Goal: Information Seeking & Learning: Learn about a topic

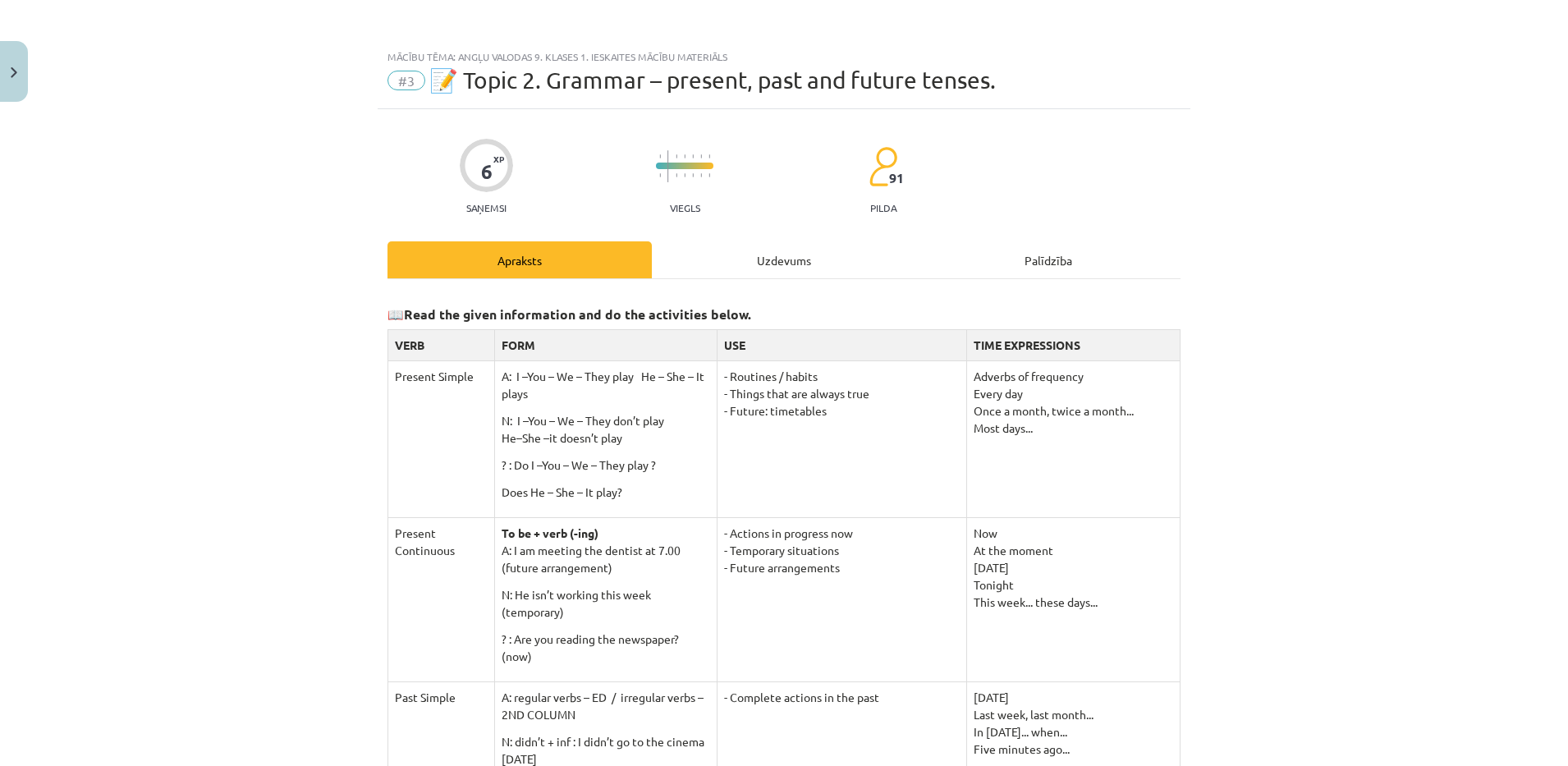
scroll to position [1313, 0]
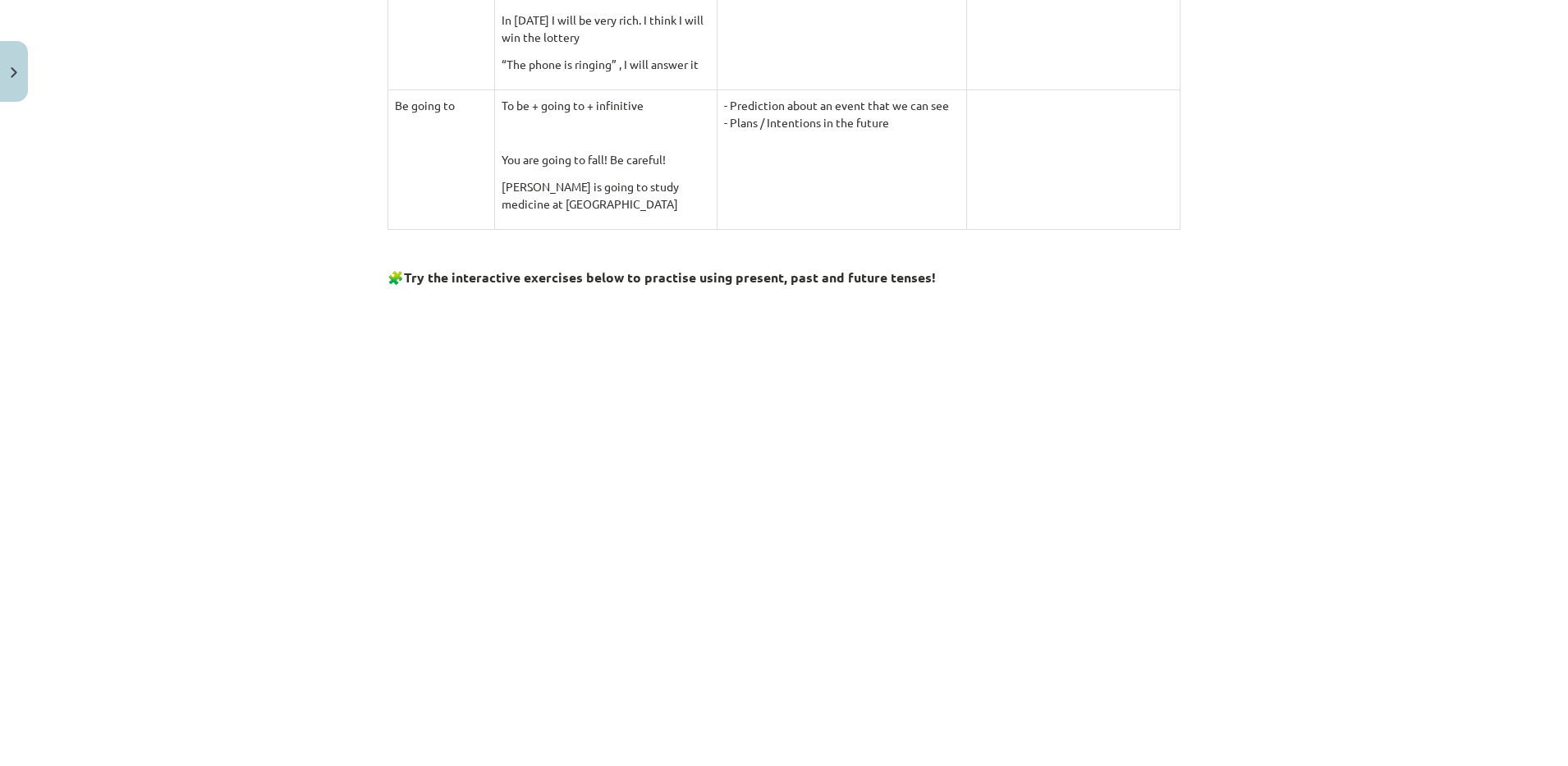
click at [302, 243] on div "Mācību tēma: Angļu valodas 9. klases 1. ieskaites mācību materiāls #3 📝 Topic 2…" at bounding box center [784, 383] width 1568 height 766
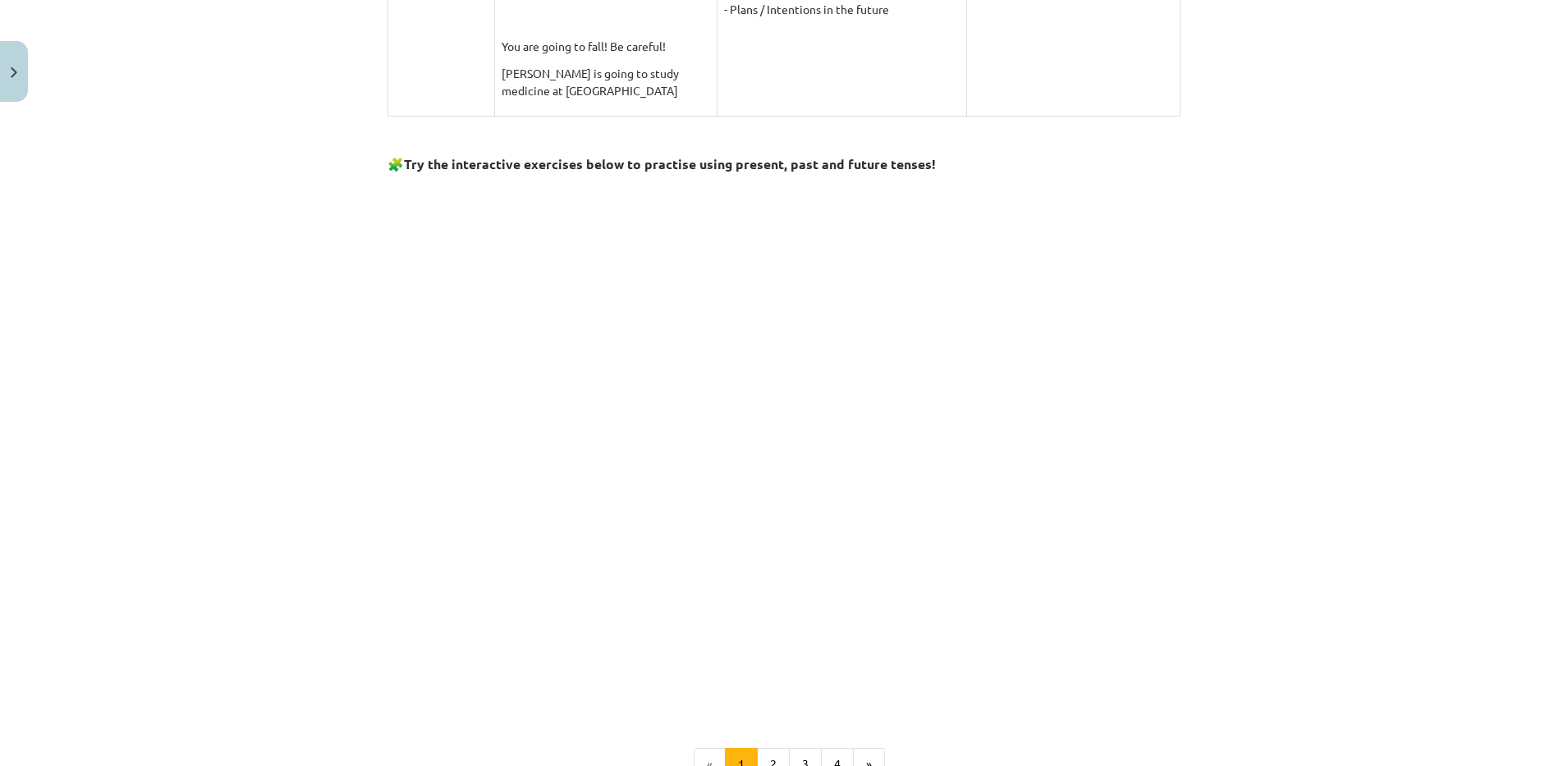
scroll to position [1628, 0]
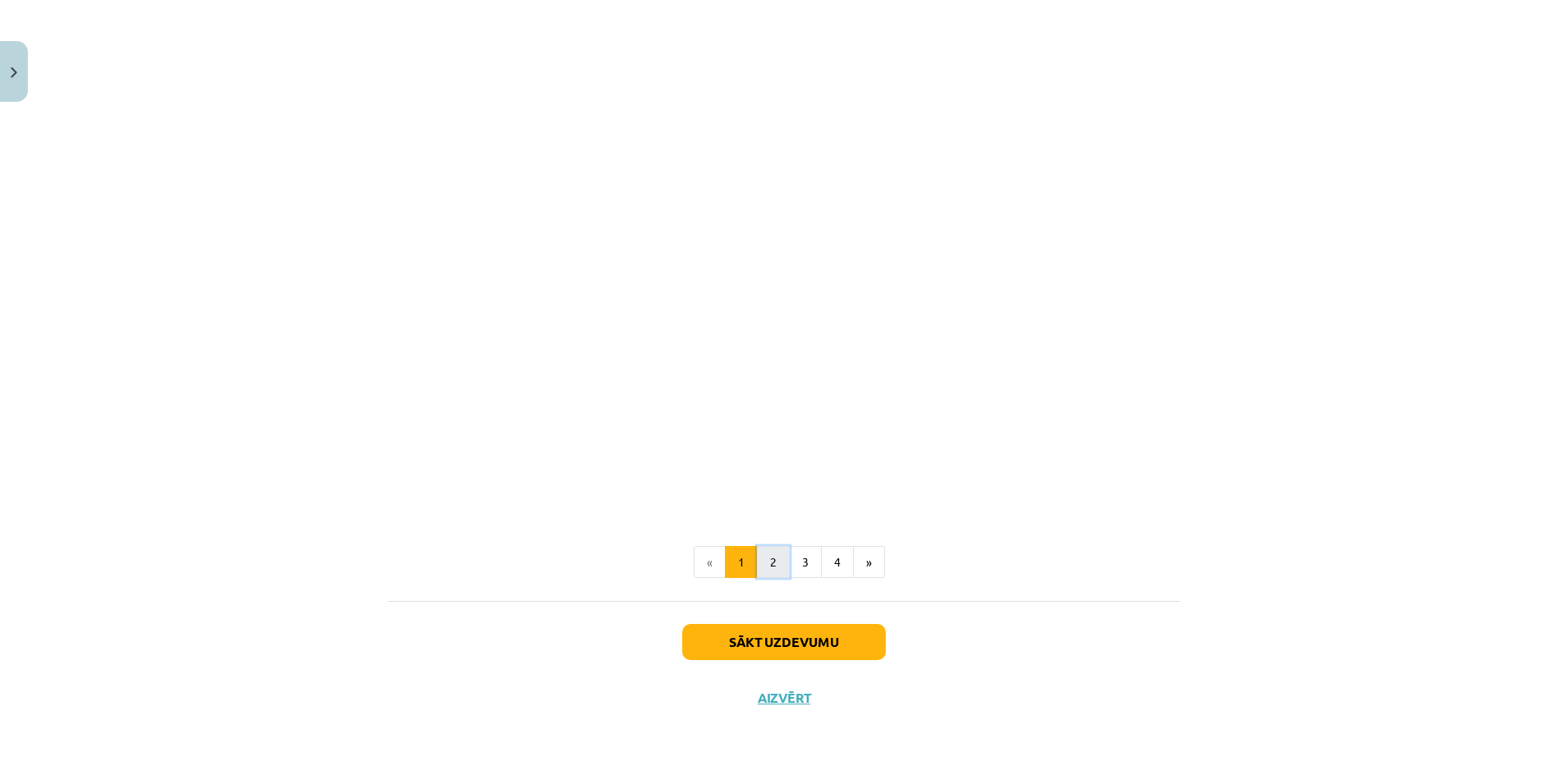
click at [761, 567] on button "2" at bounding box center [773, 562] width 33 height 33
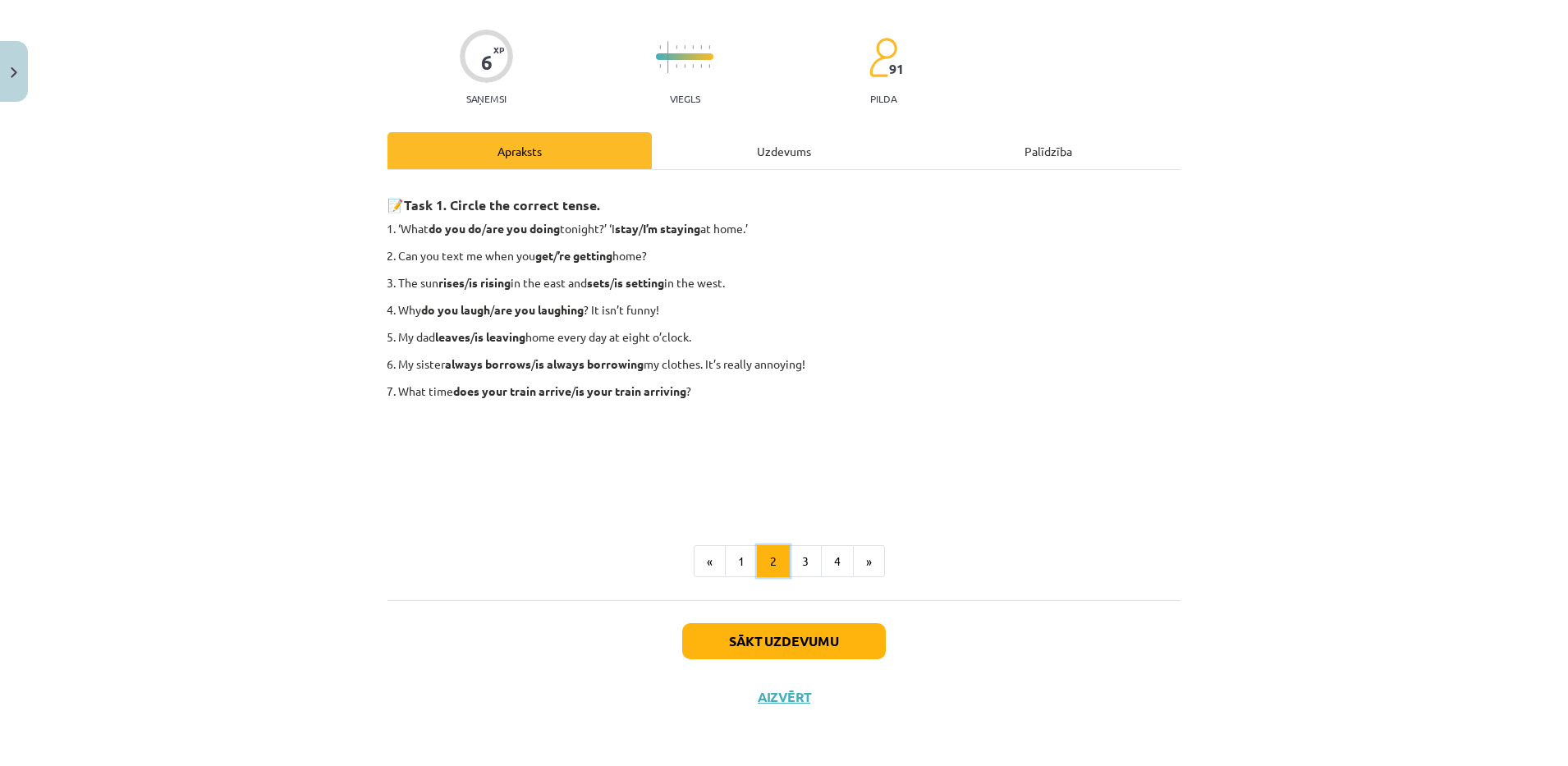
scroll to position [109, 0]
click at [795, 568] on button "3" at bounding box center [805, 561] width 33 height 33
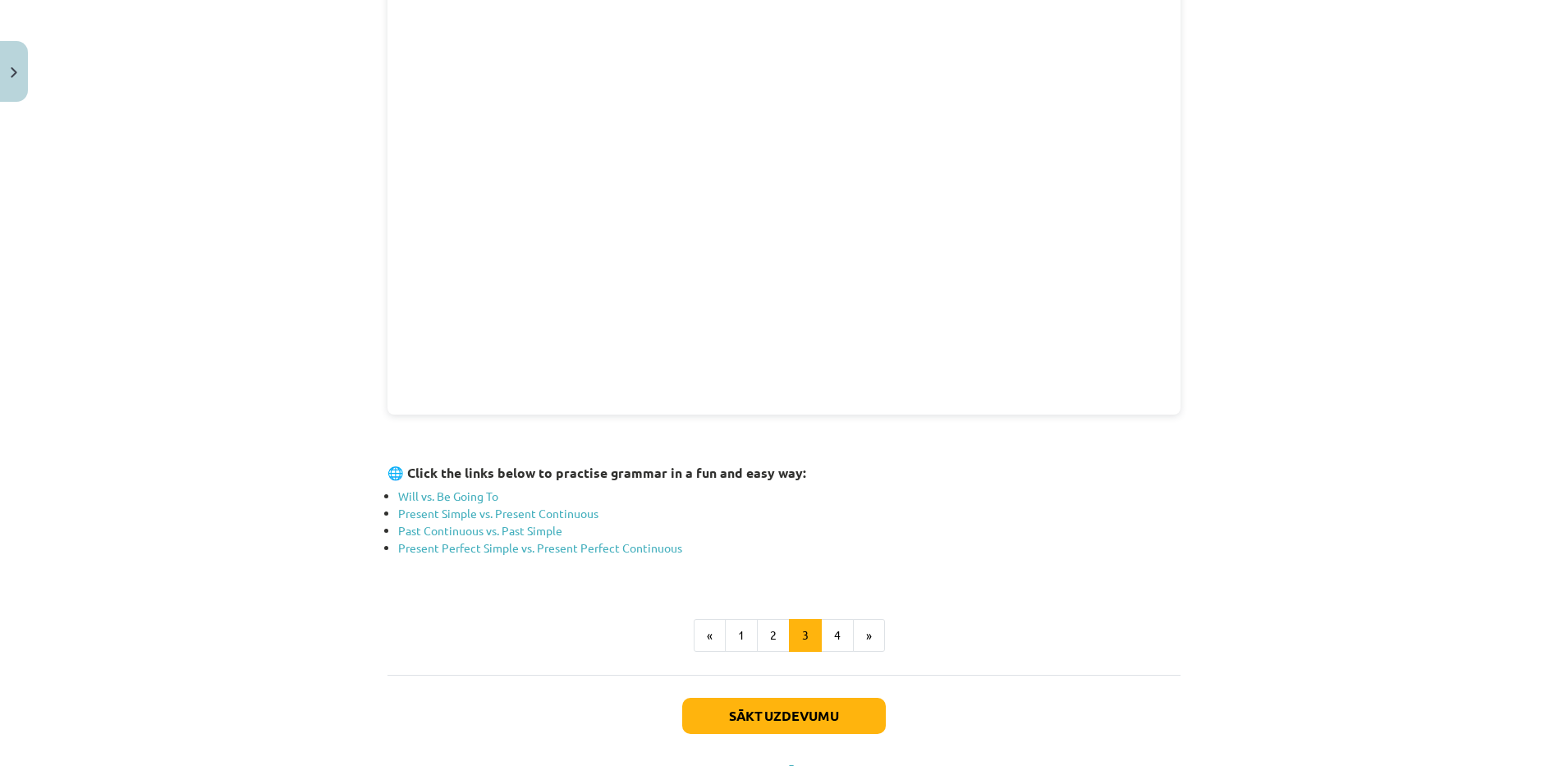
scroll to position [382, 0]
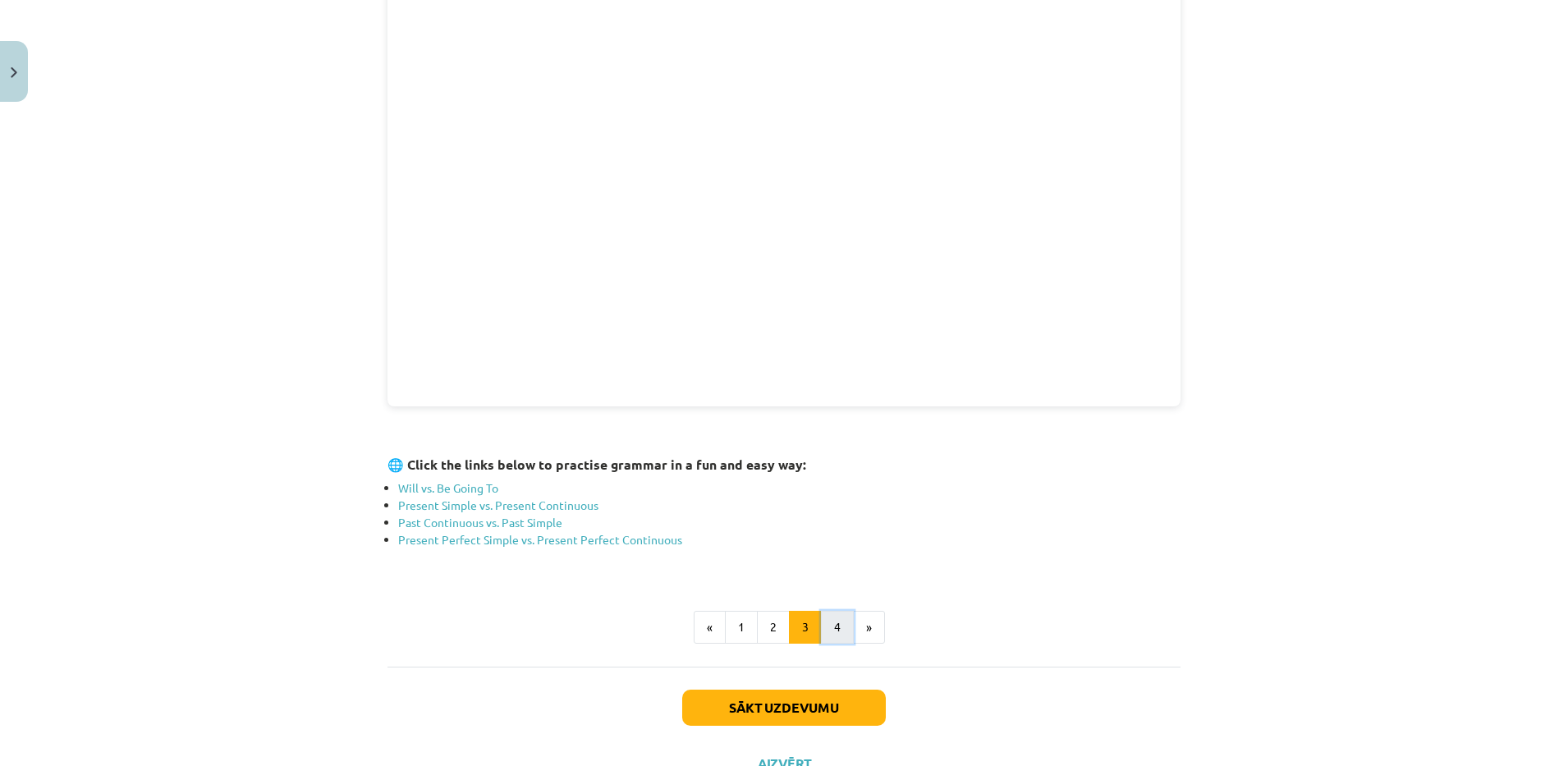
click at [825, 631] on button "4" at bounding box center [837, 627] width 33 height 33
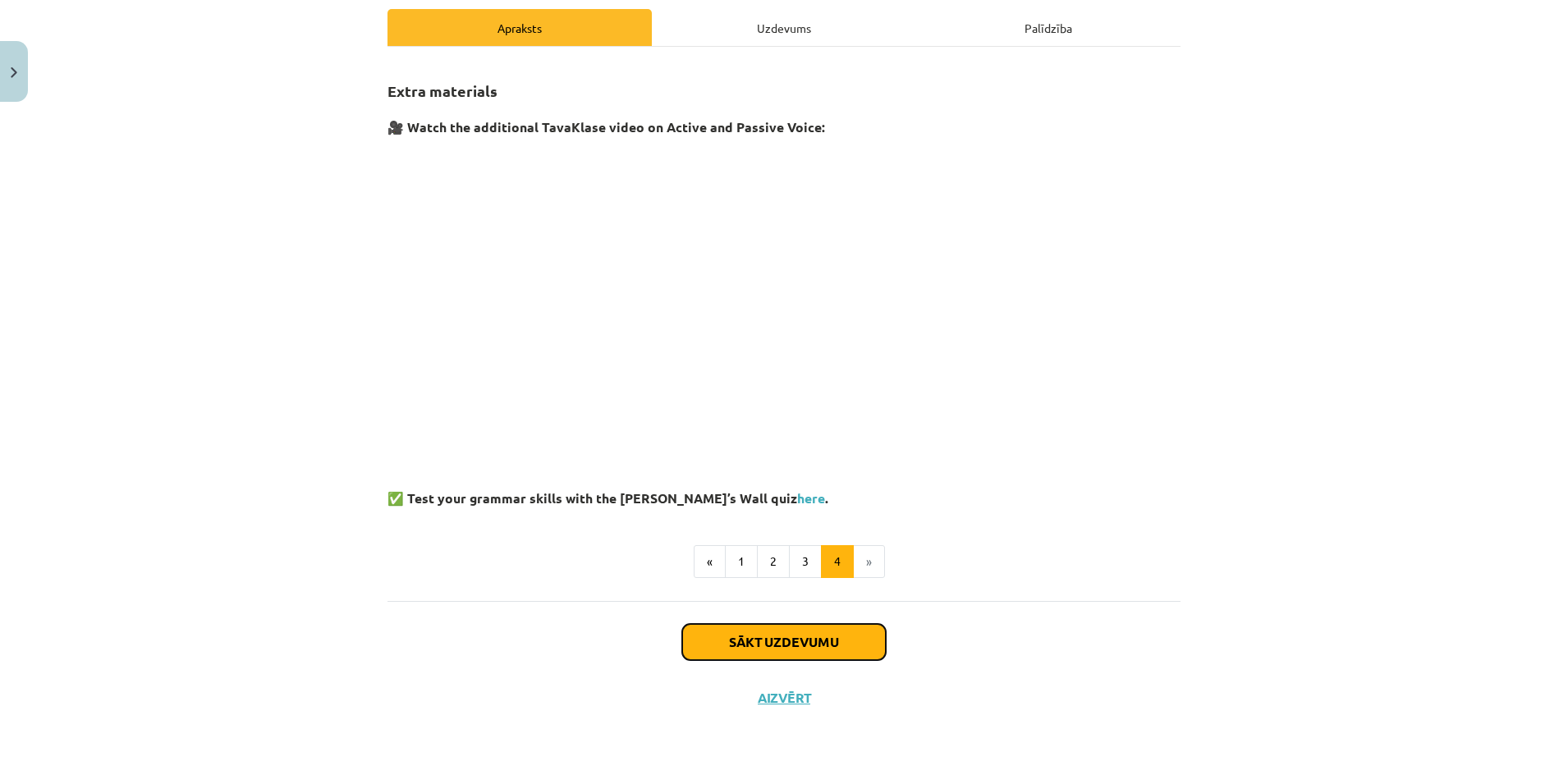
click at [827, 649] on button "Sākt uzdevumu" at bounding box center [784, 642] width 203 height 36
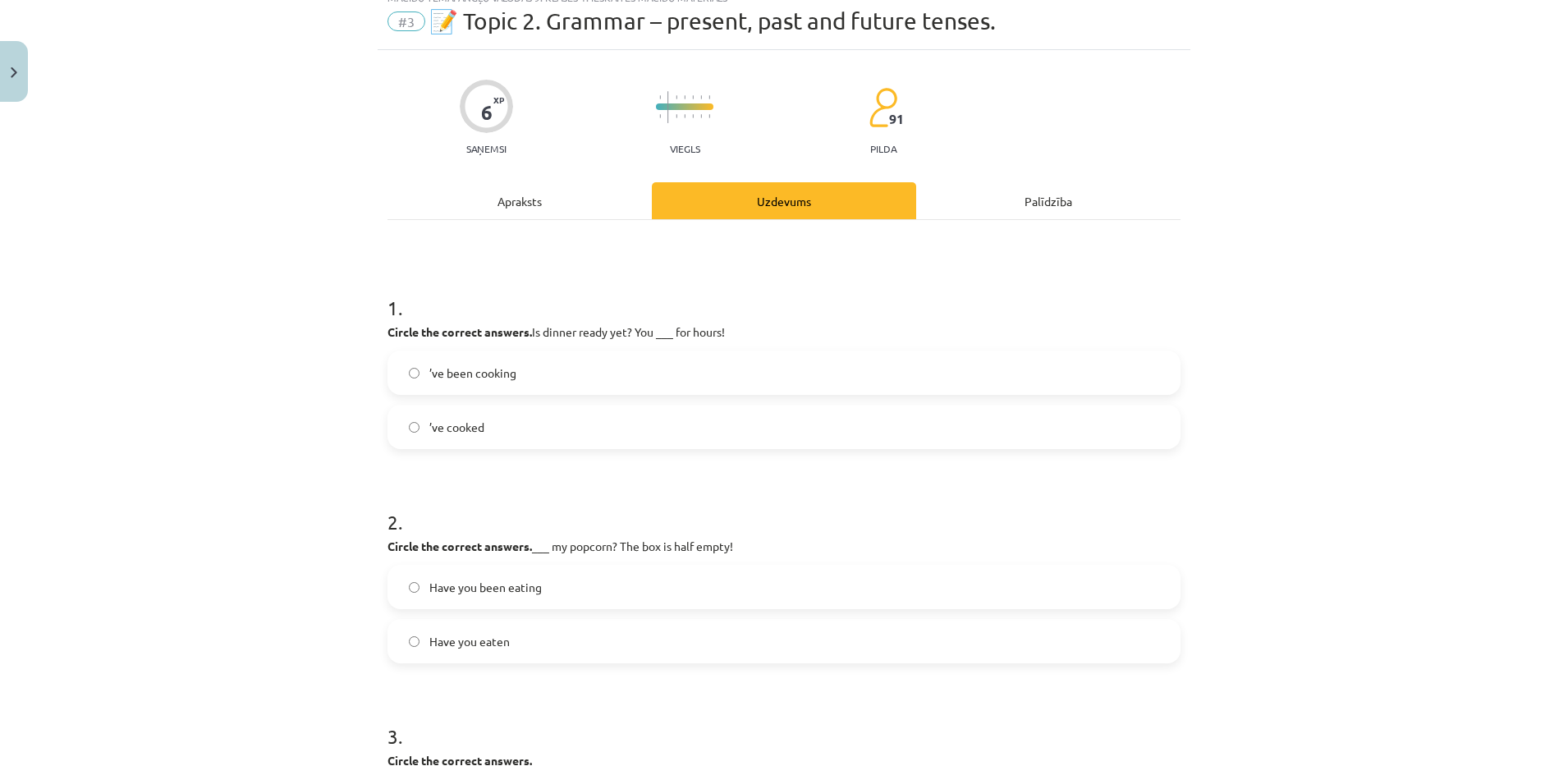
scroll to position [41, 0]
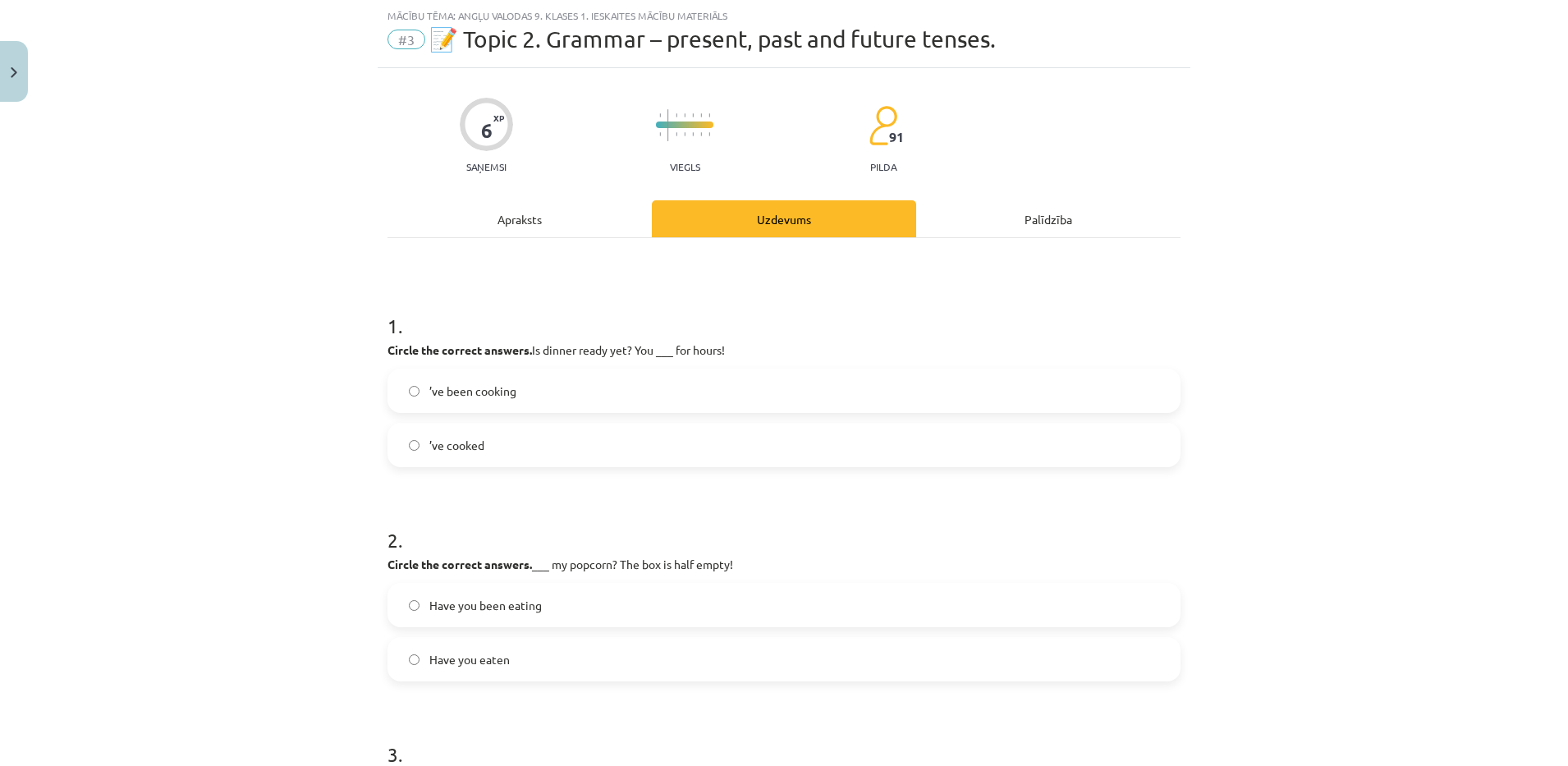
click at [462, 399] on span "’ve been cooking" at bounding box center [473, 391] width 87 height 18
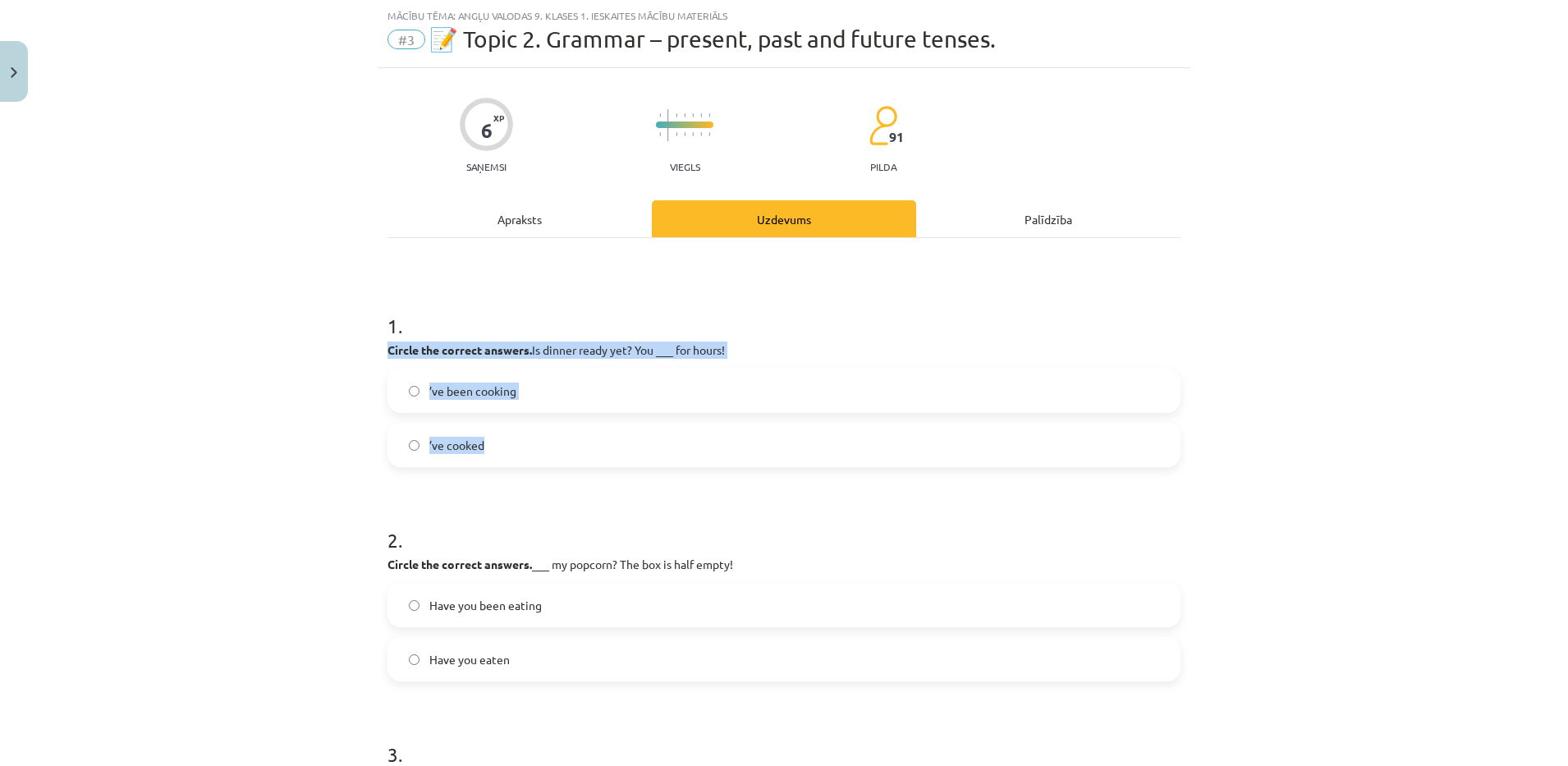
drag, startPoint x: 375, startPoint y: 350, endPoint x: 532, endPoint y: 443, distance: 182.5
click at [532, 443] on div "6 XP Saņemsi Viegls 91 pilda Apraksts Uzdevums Palīdzība 1 . Circle the correct…" at bounding box center [784, 570] width 813 height 1004
drag, startPoint x: 532, startPoint y: 443, endPoint x: 205, endPoint y: 407, distance: 329.0
click at [205, 407] on div "Mācību tēma: Angļu valodas 9. klases 1. ieskaites mācību materiāls #3 📝 Topic 2…" at bounding box center [784, 383] width 1568 height 766
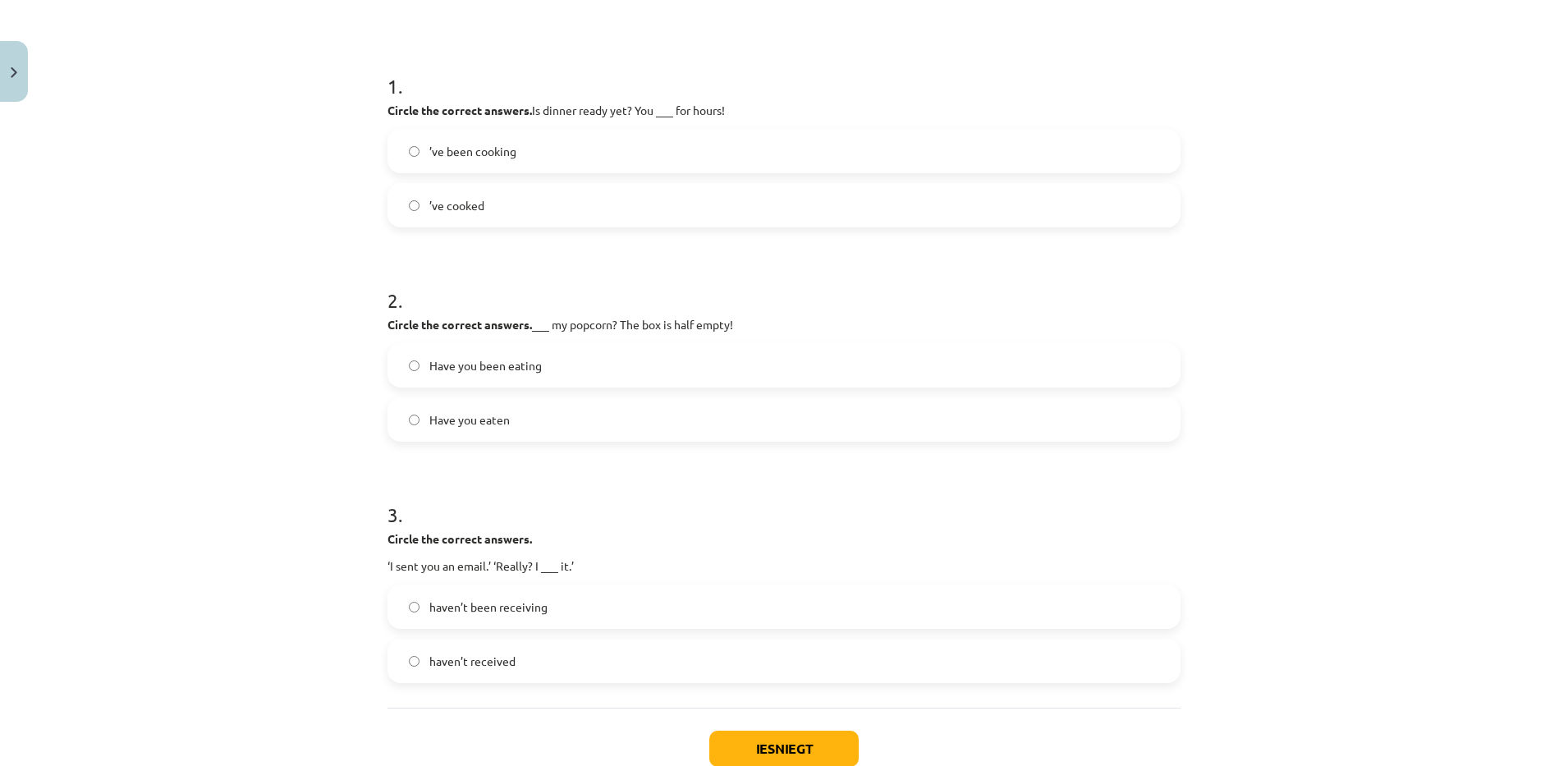
scroll to position [279, 0]
click at [596, 418] on label "Have you eaten" at bounding box center [784, 421] width 789 height 41
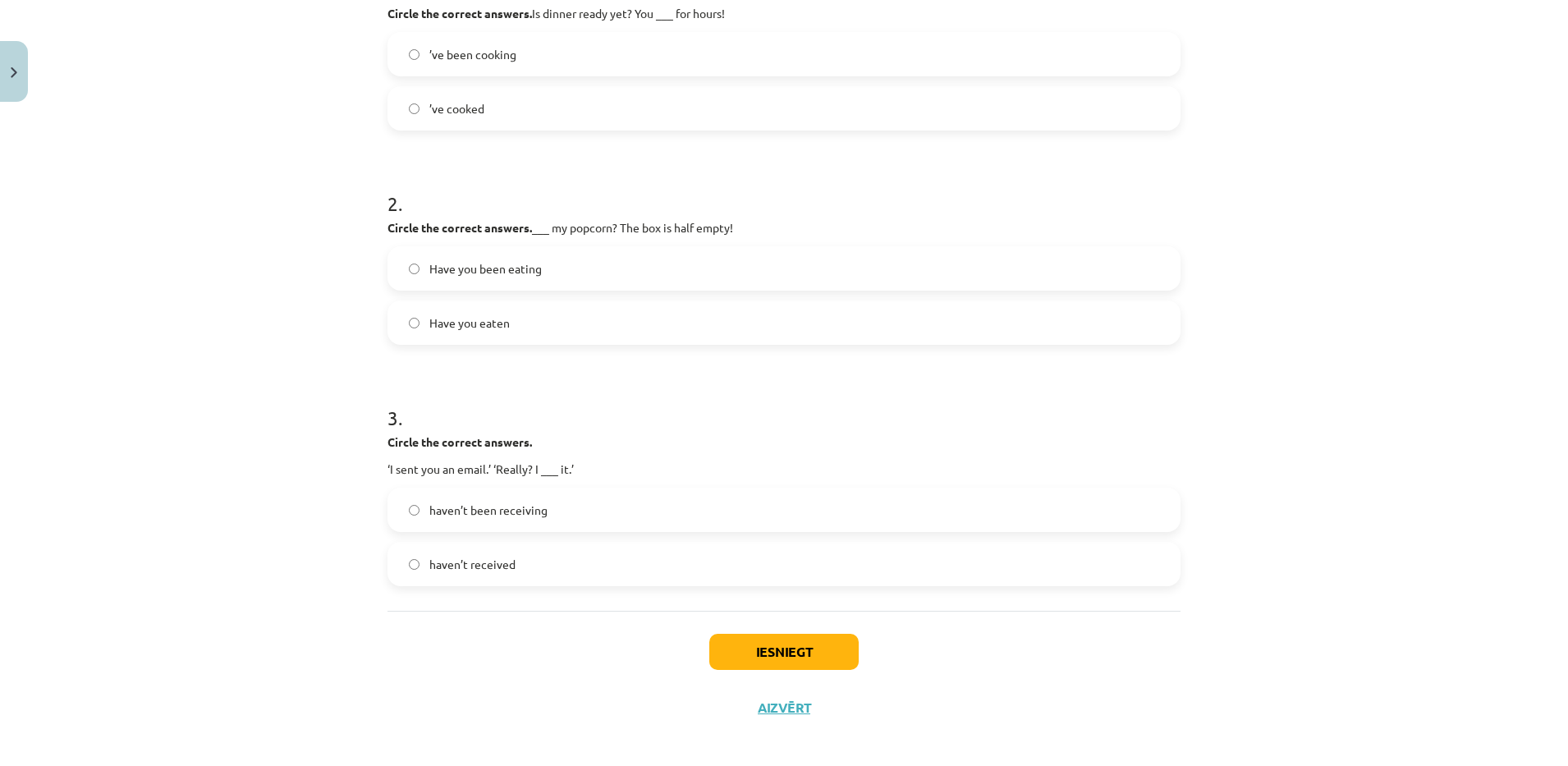
scroll to position [388, 0]
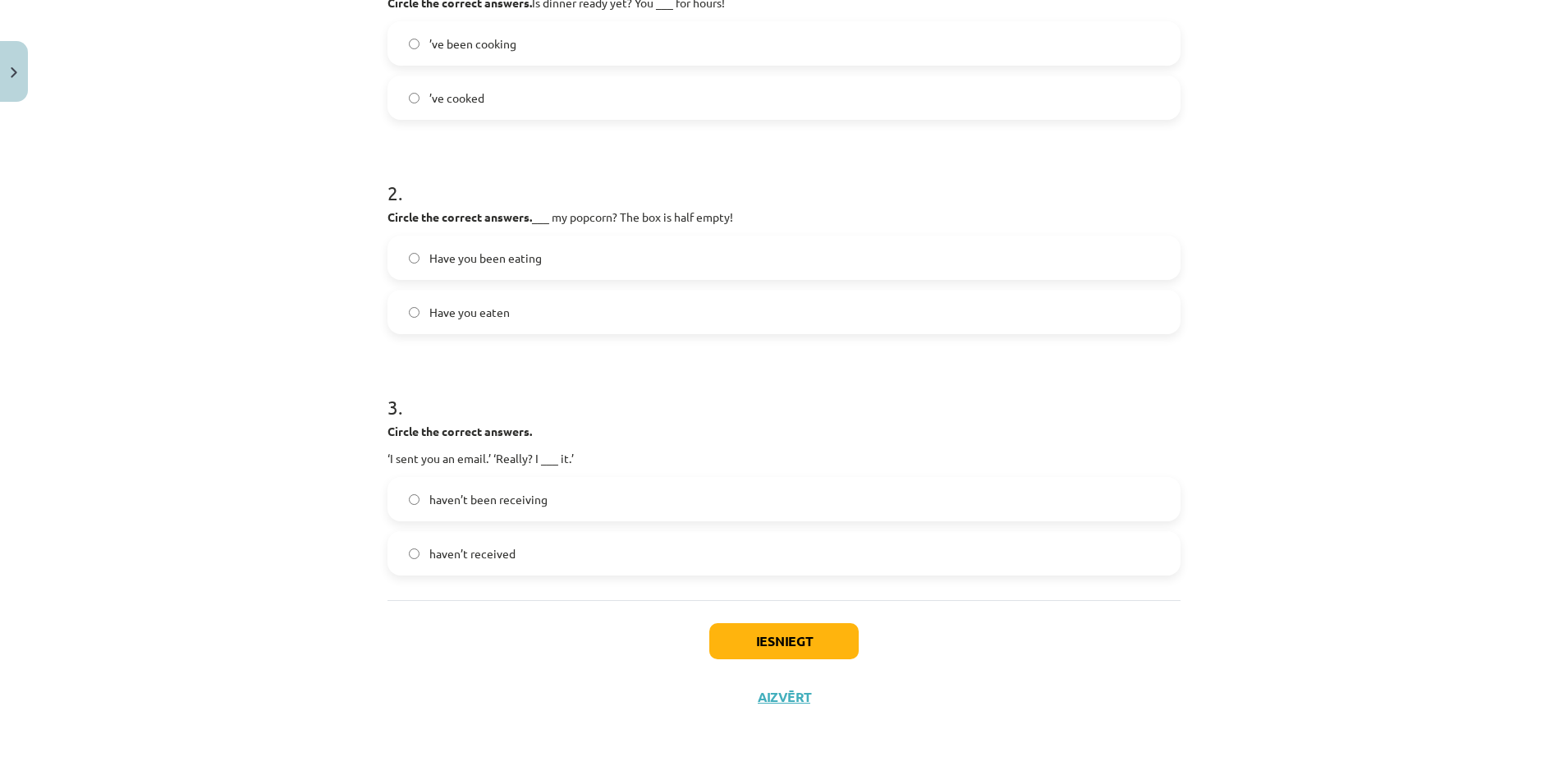
click at [693, 549] on label "haven’t received" at bounding box center [784, 553] width 789 height 41
click at [543, 506] on label "haven’t been receiving" at bounding box center [784, 499] width 789 height 41
click at [763, 630] on button "Iesniegt" at bounding box center [784, 641] width 150 height 36
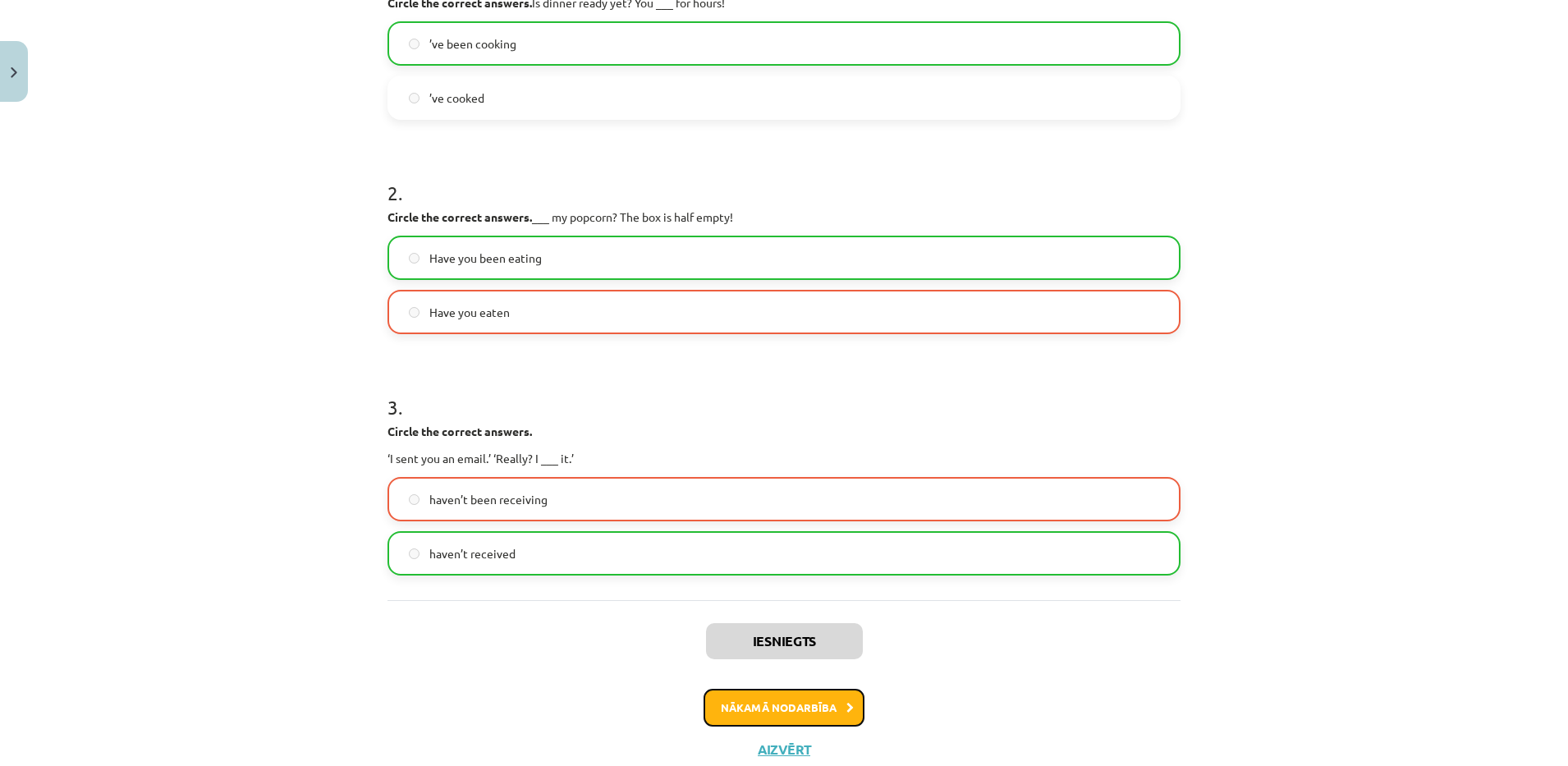
click at [724, 700] on button "Nākamā nodarbība" at bounding box center [784, 707] width 161 height 38
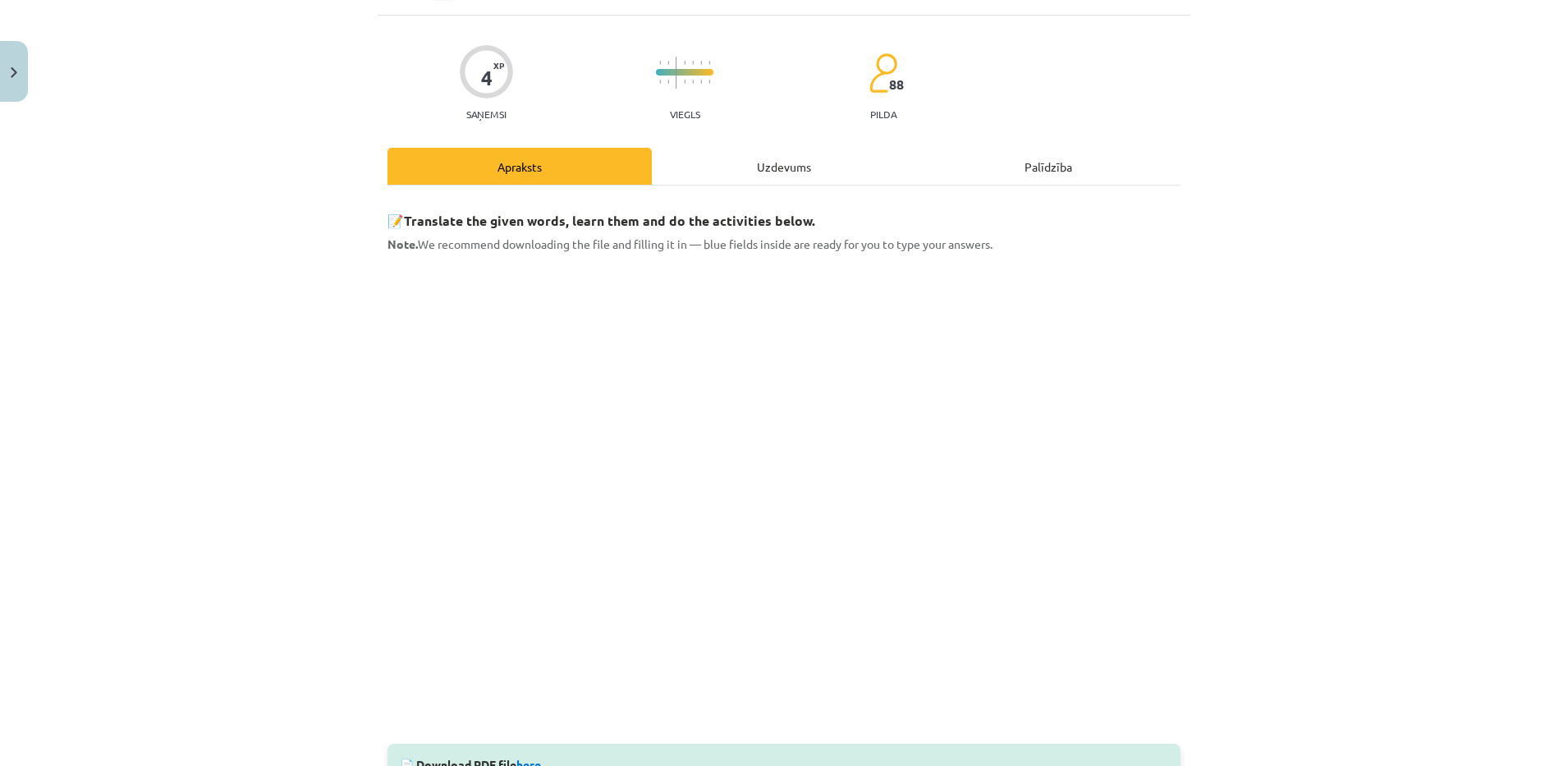
scroll to position [41, 0]
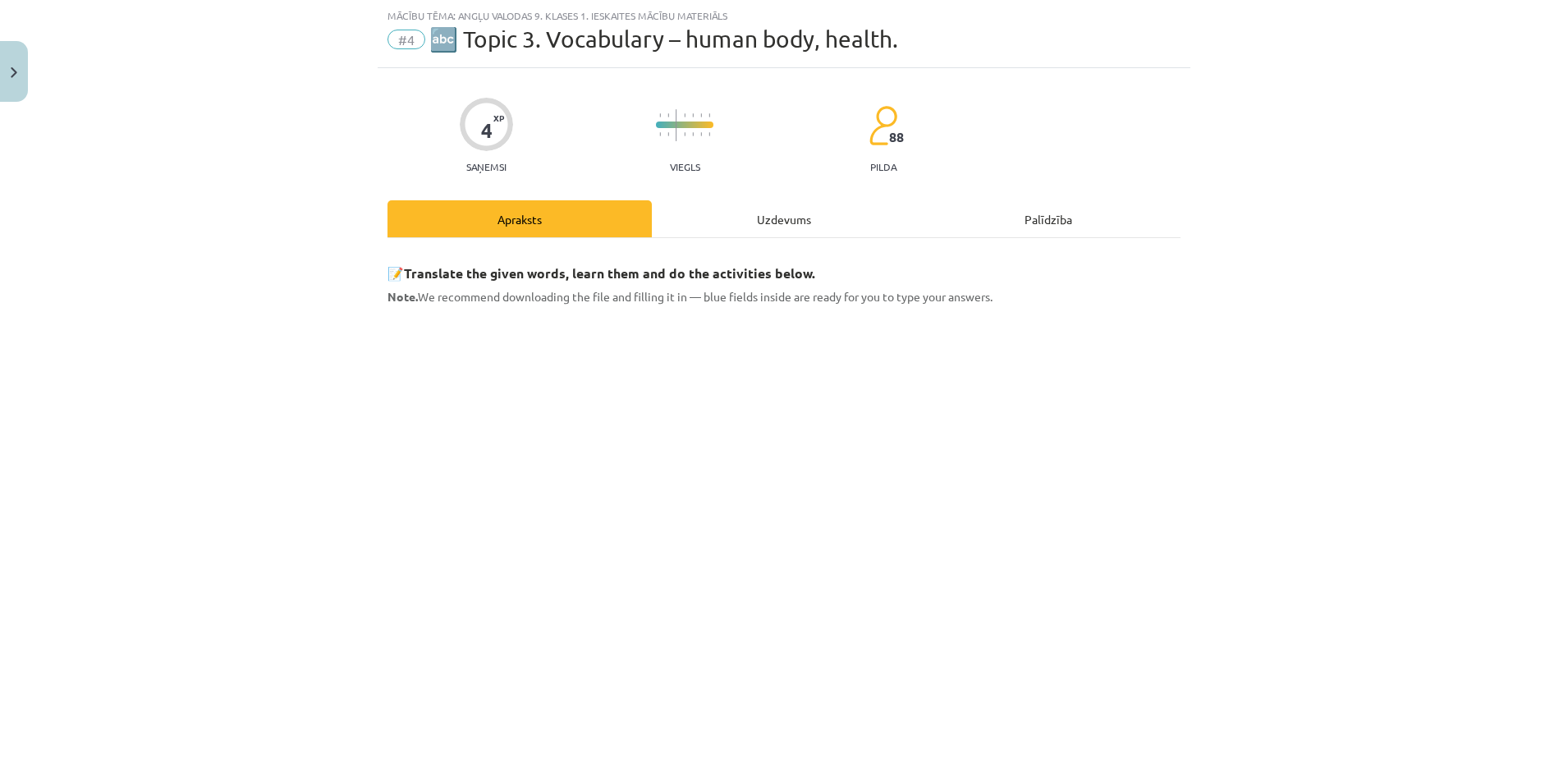
click at [759, 205] on div "Uzdevums" at bounding box center [784, 219] width 264 height 37
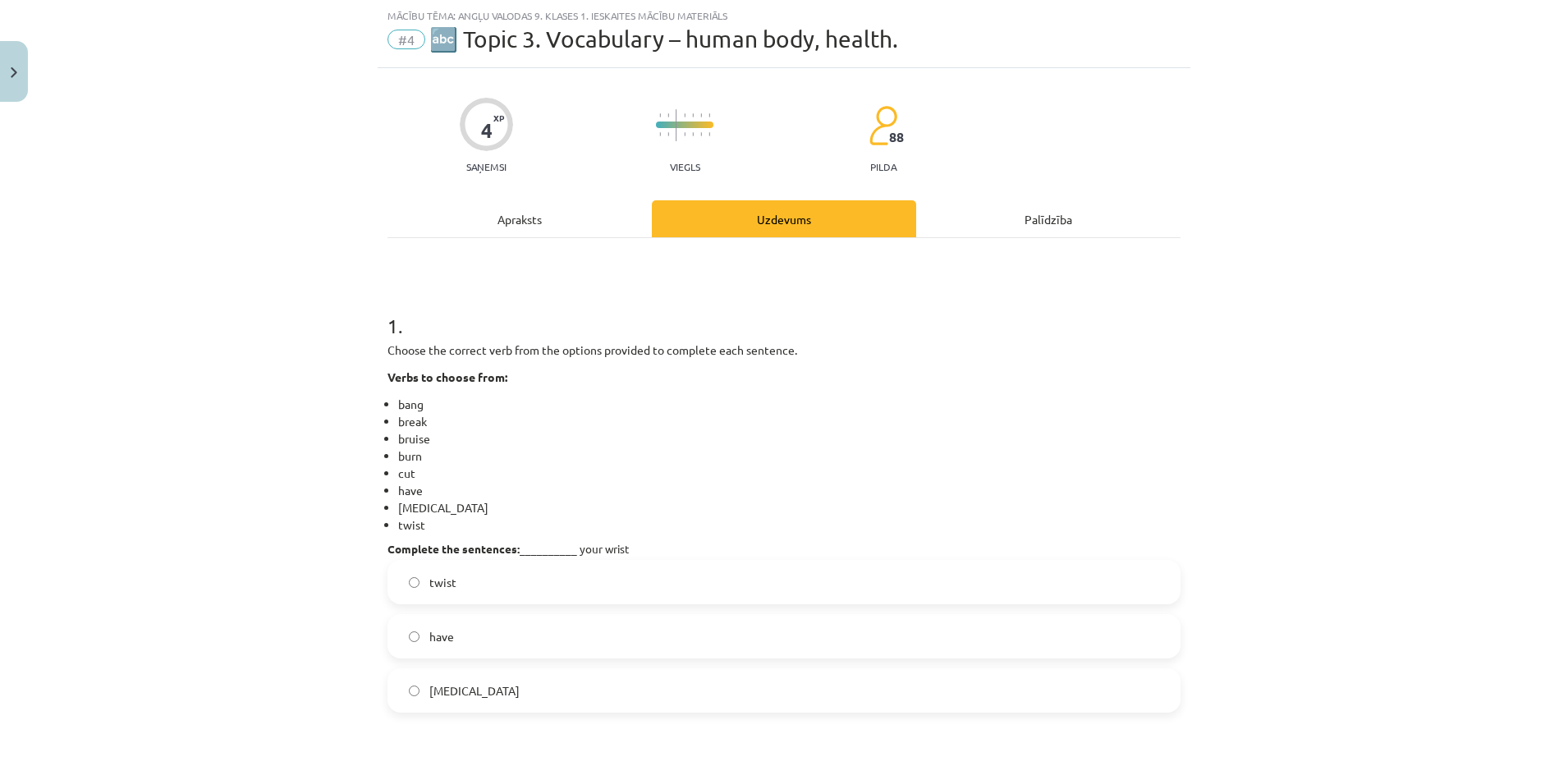
click at [554, 214] on div "Apraksts" at bounding box center [520, 219] width 264 height 37
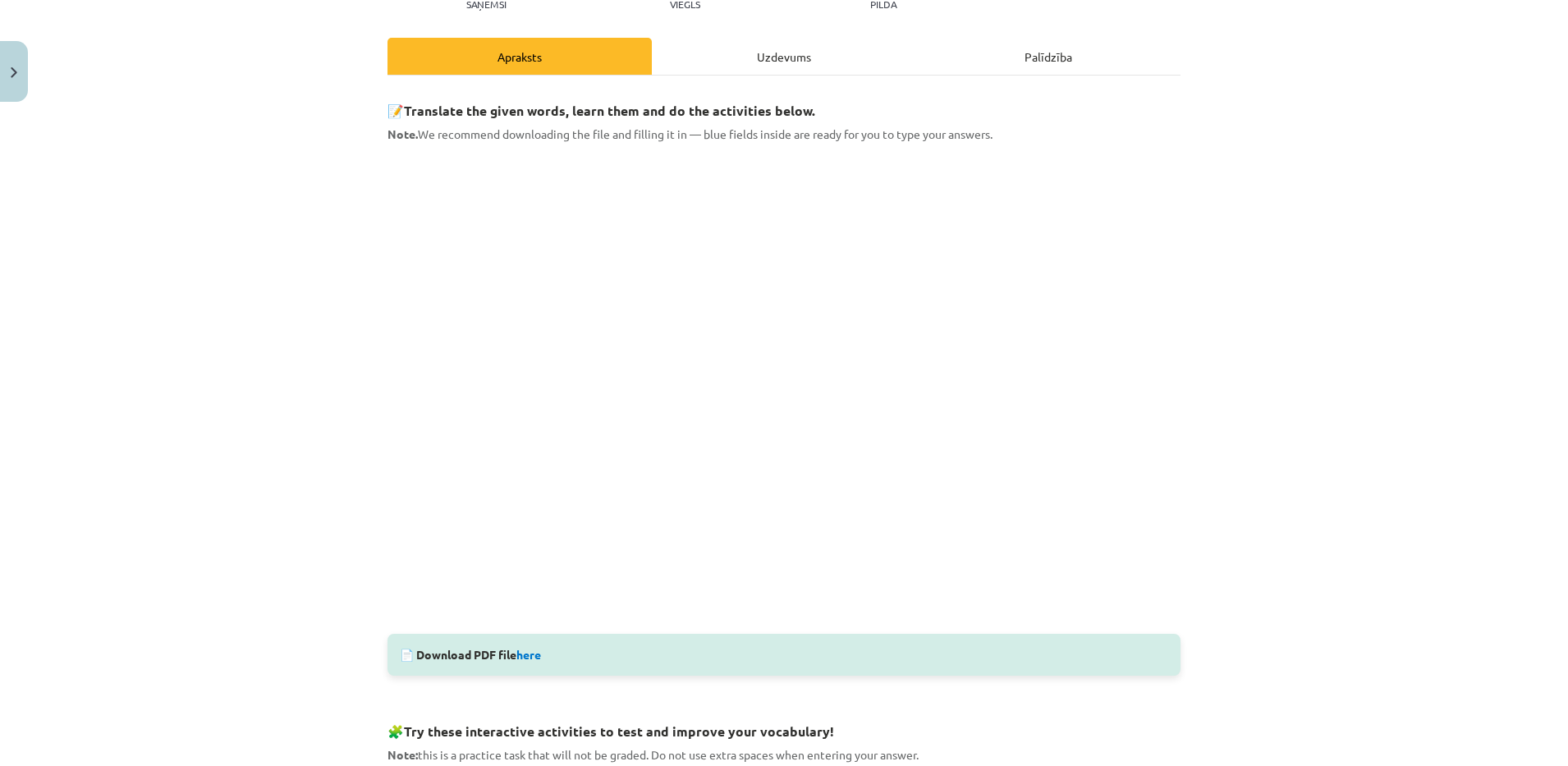
scroll to position [184, 0]
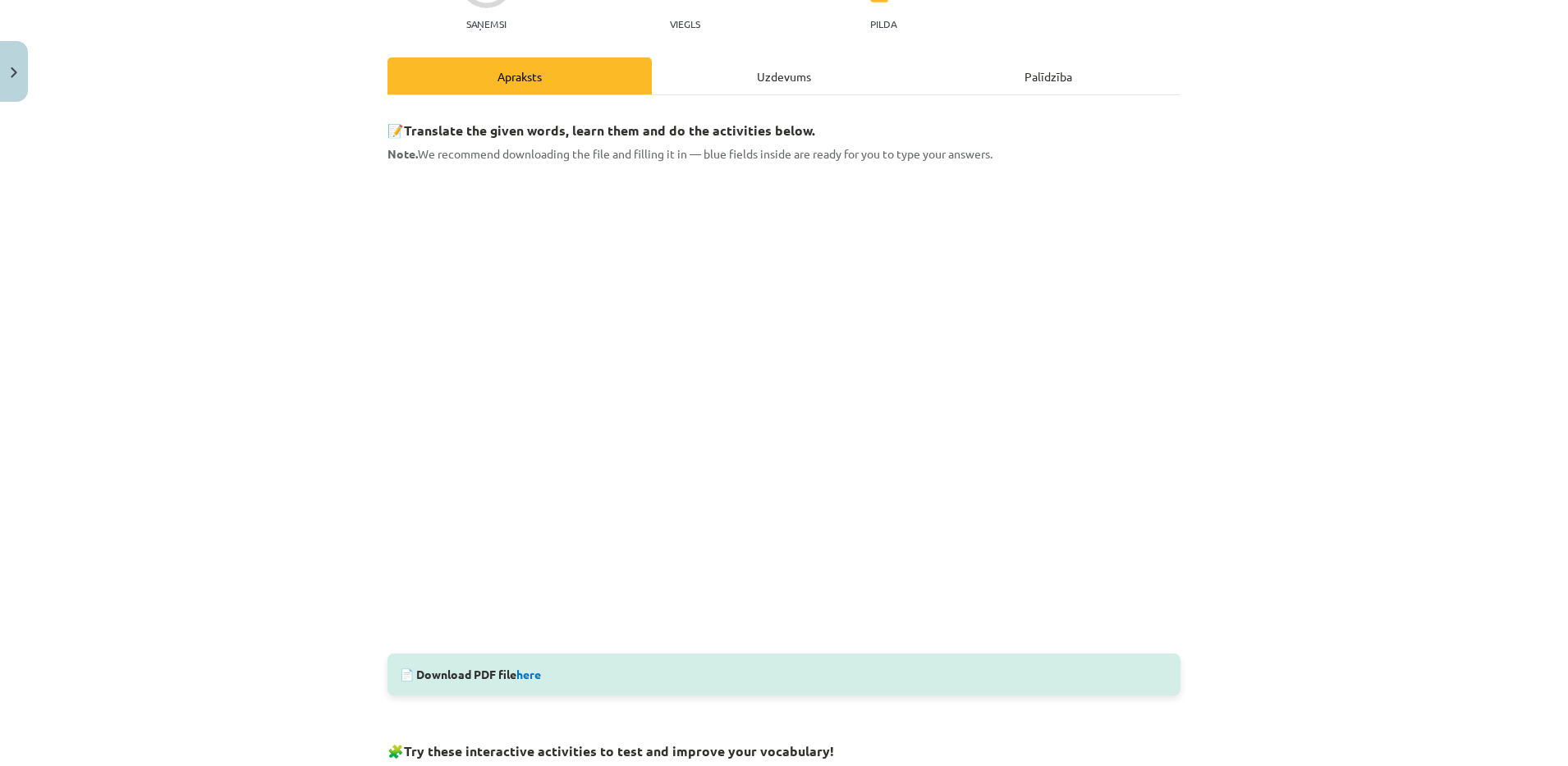
click at [795, 88] on div "Uzdevums" at bounding box center [784, 76] width 264 height 37
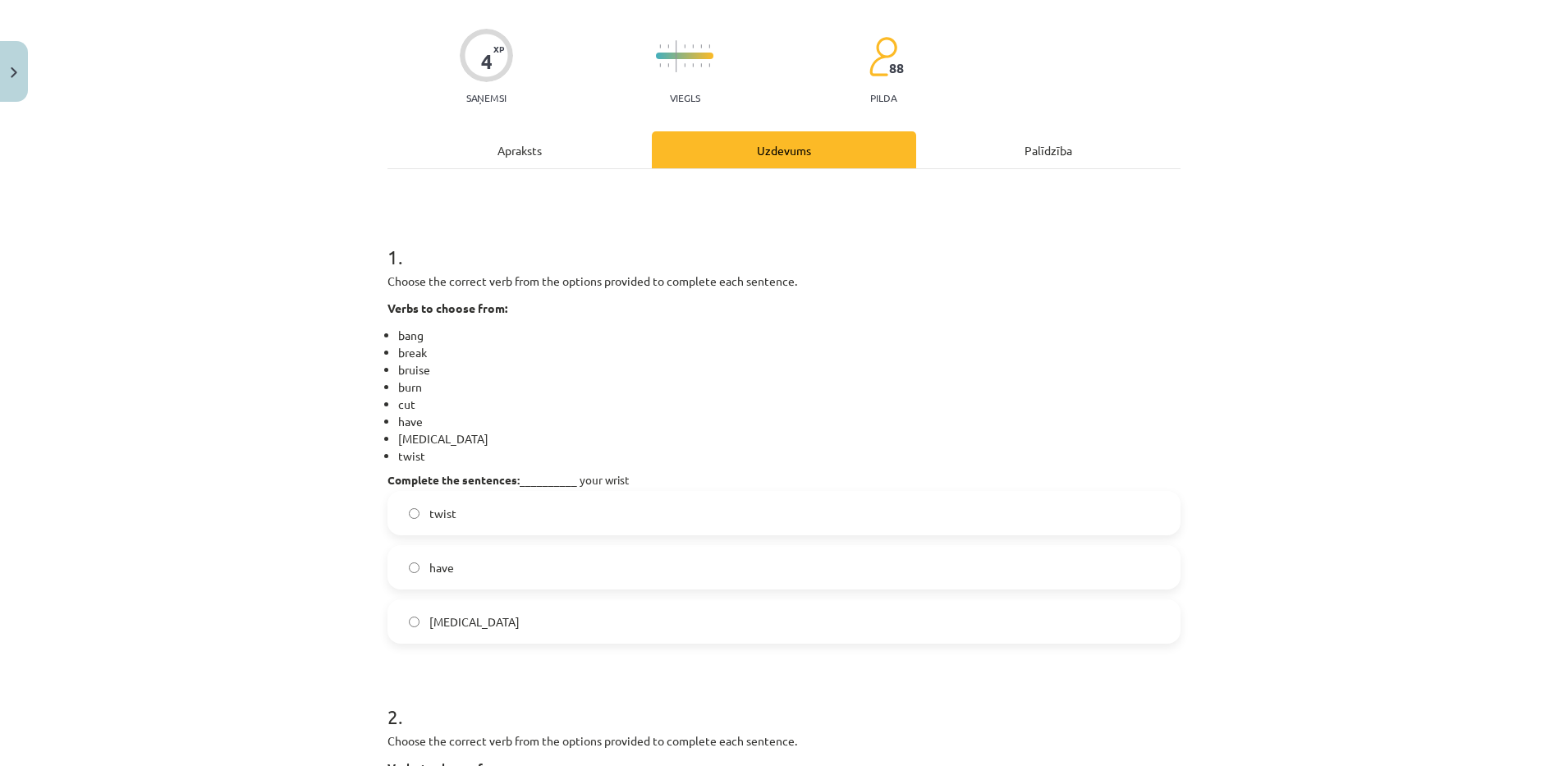
scroll to position [105, 0]
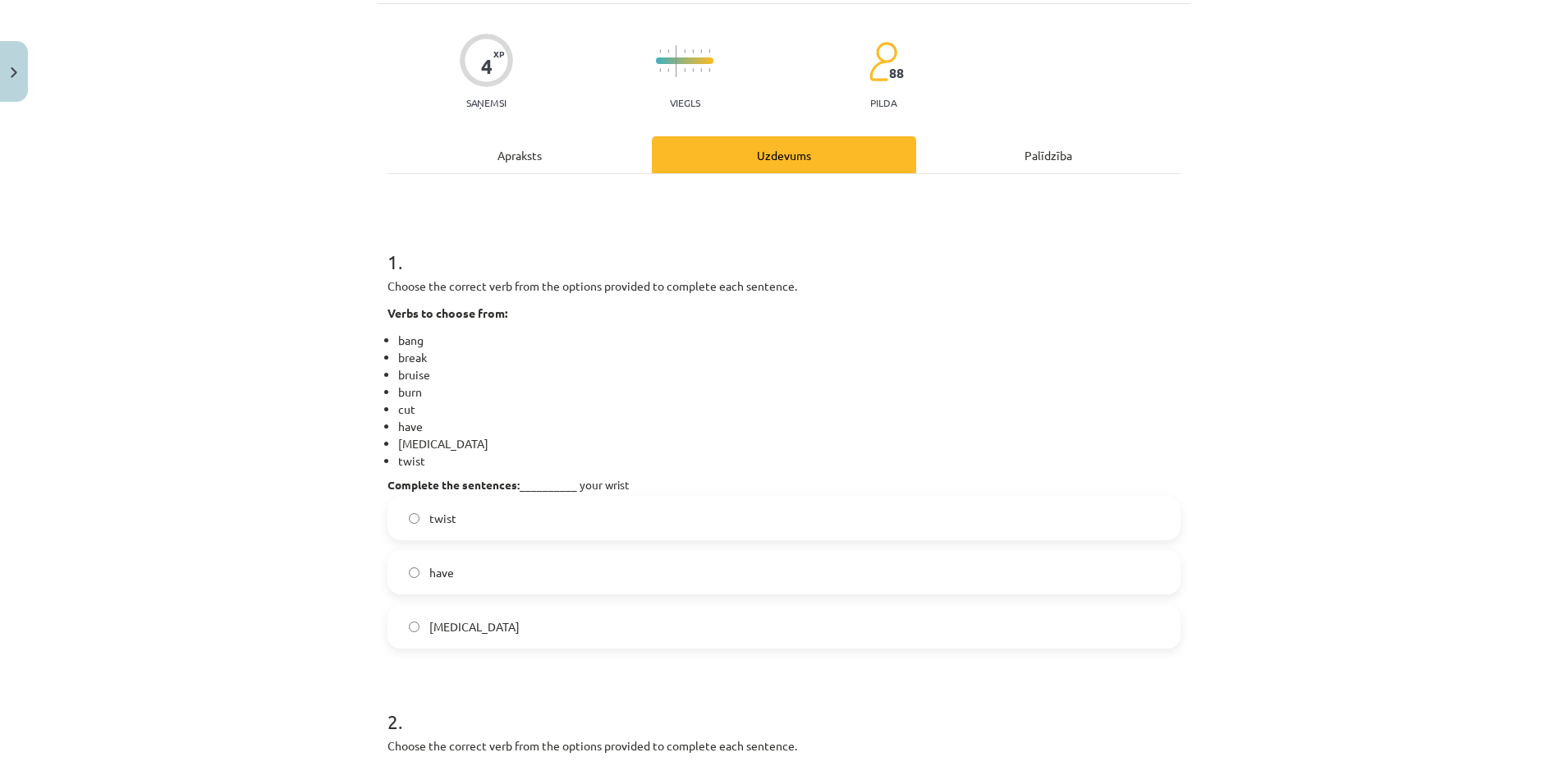
click at [572, 144] on div "Apraksts" at bounding box center [520, 155] width 264 height 37
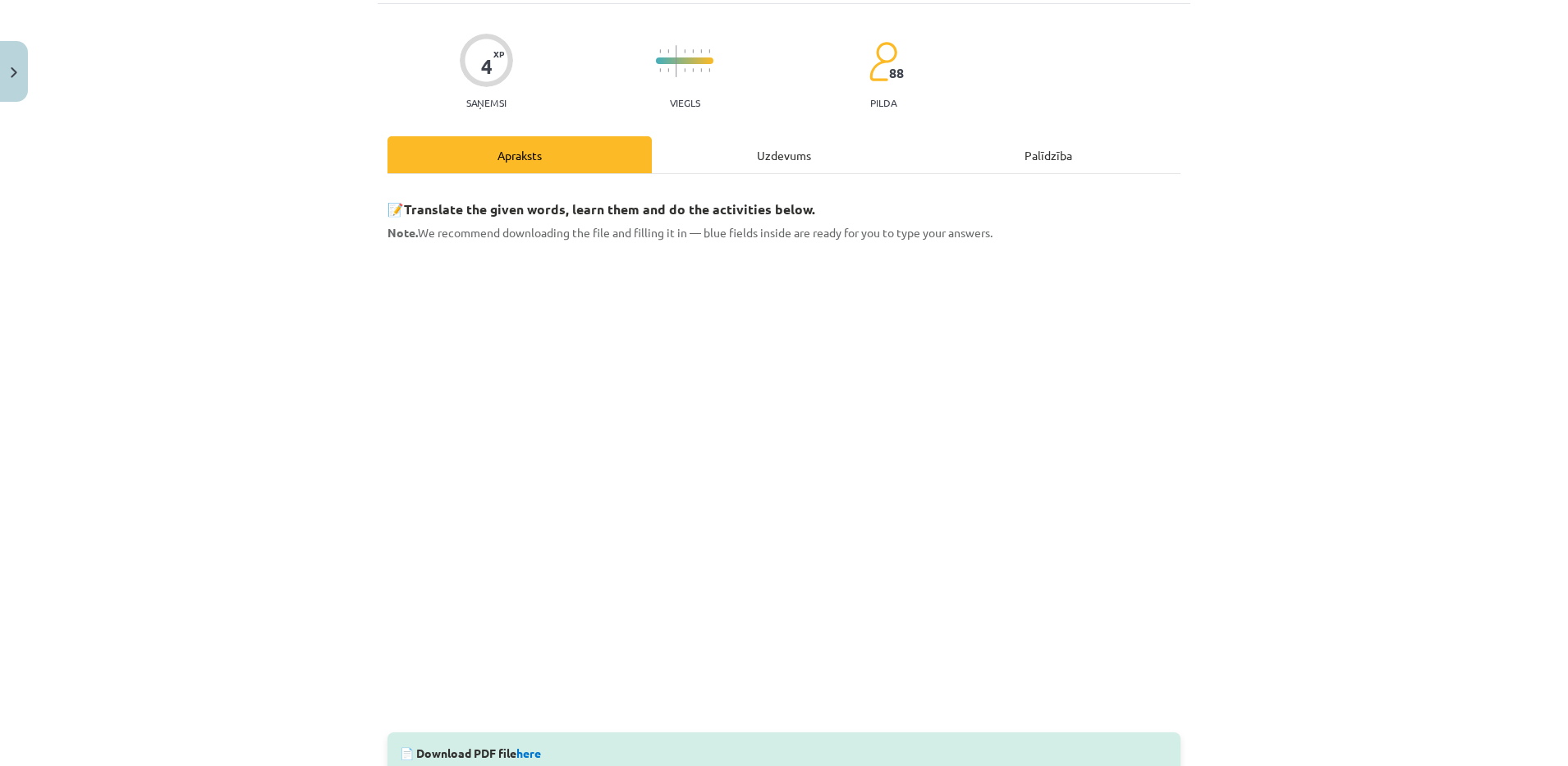
scroll to position [41, 0]
